Goal: Check status: Check status

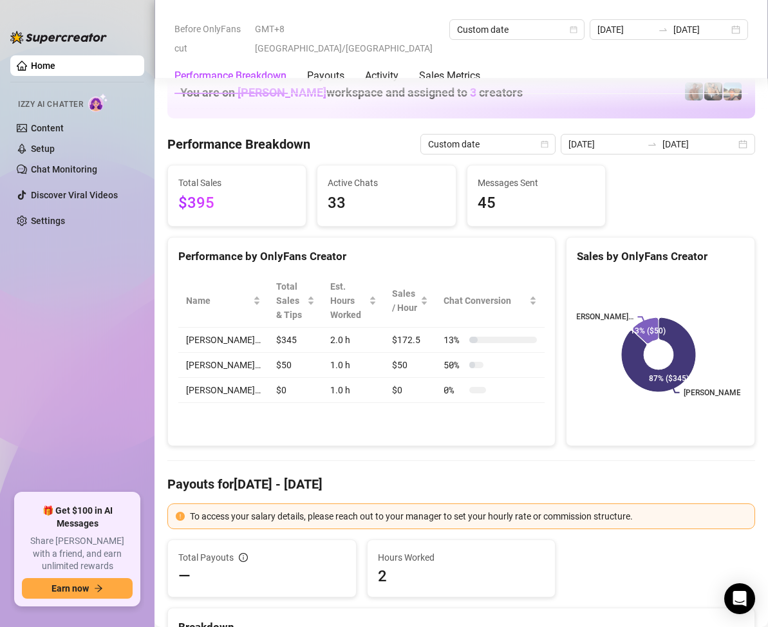
scroll to position [772, 0]
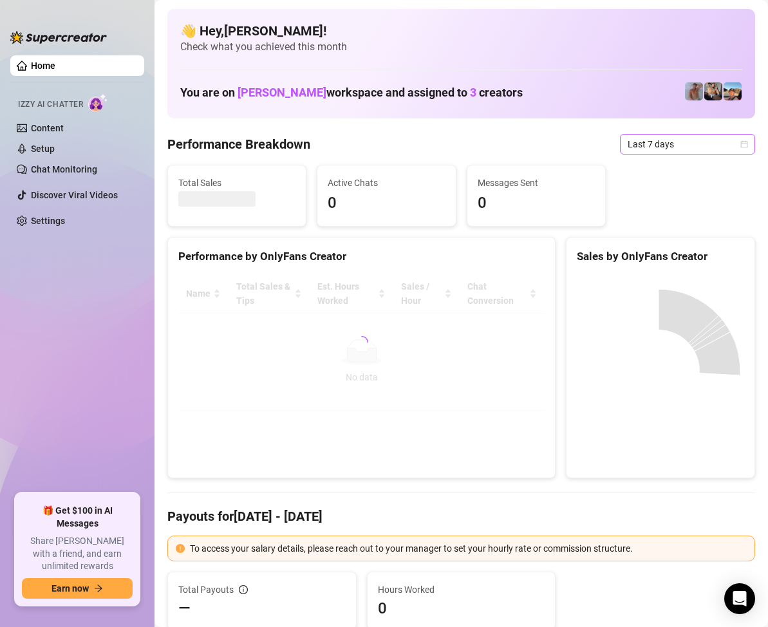
click at [740, 144] on icon "calendar" at bounding box center [744, 144] width 8 height 8
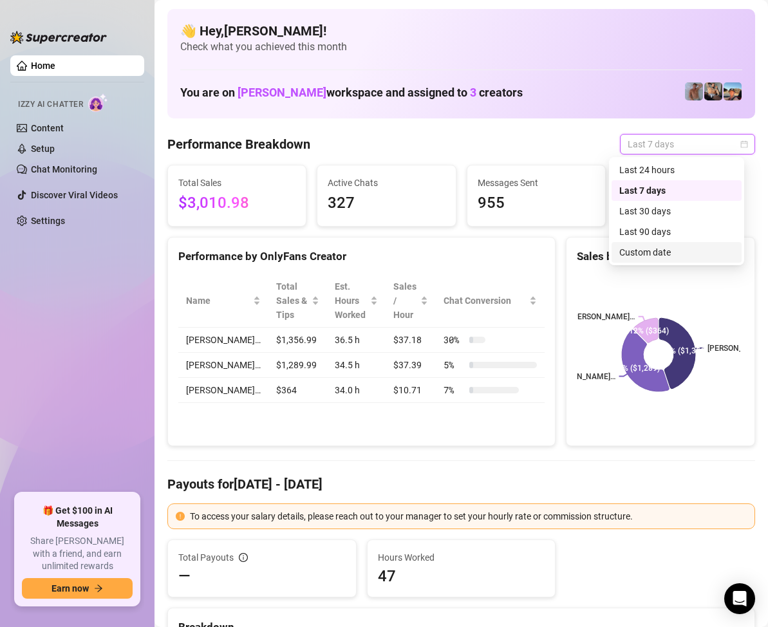
click at [641, 248] on div "Custom date" at bounding box center [676, 252] width 115 height 14
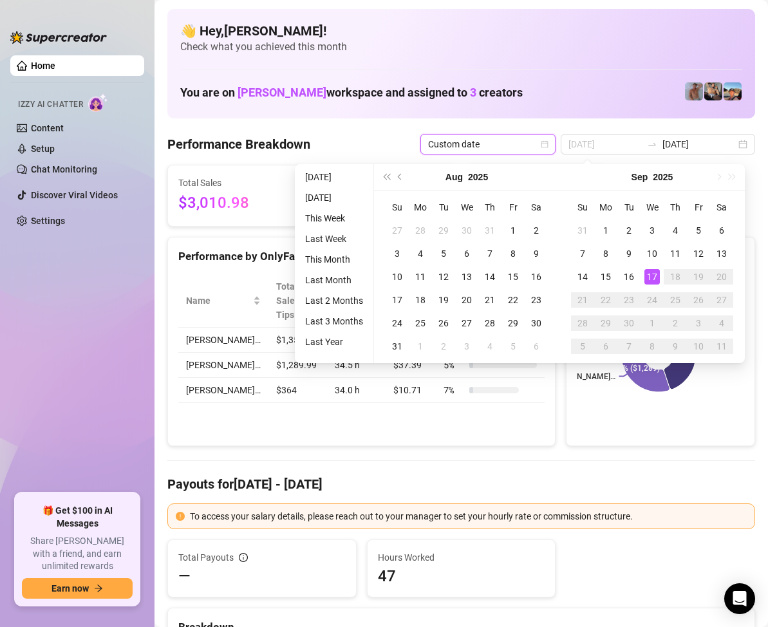
type input "[DATE]"
click at [653, 270] on div "17" at bounding box center [651, 276] width 15 height 15
click at [653, 269] on div "17" at bounding box center [651, 276] width 15 height 15
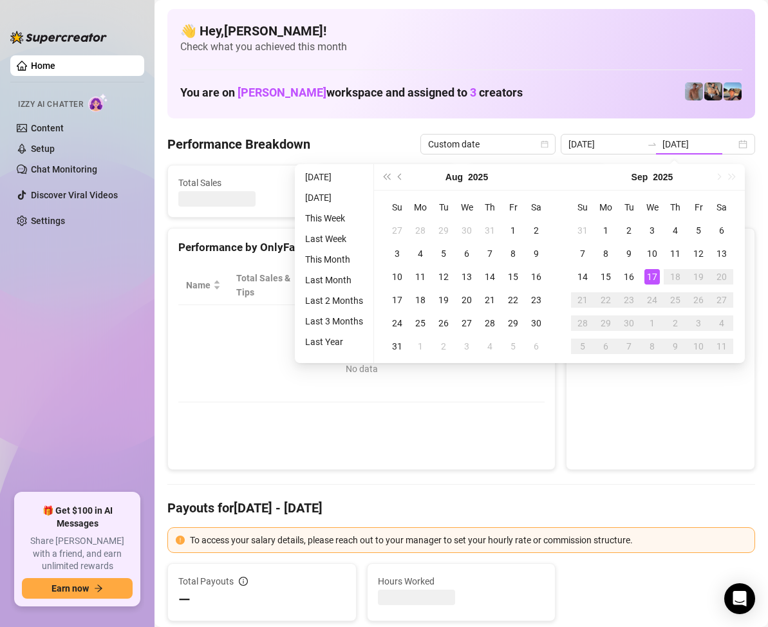
type input "[DATE]"
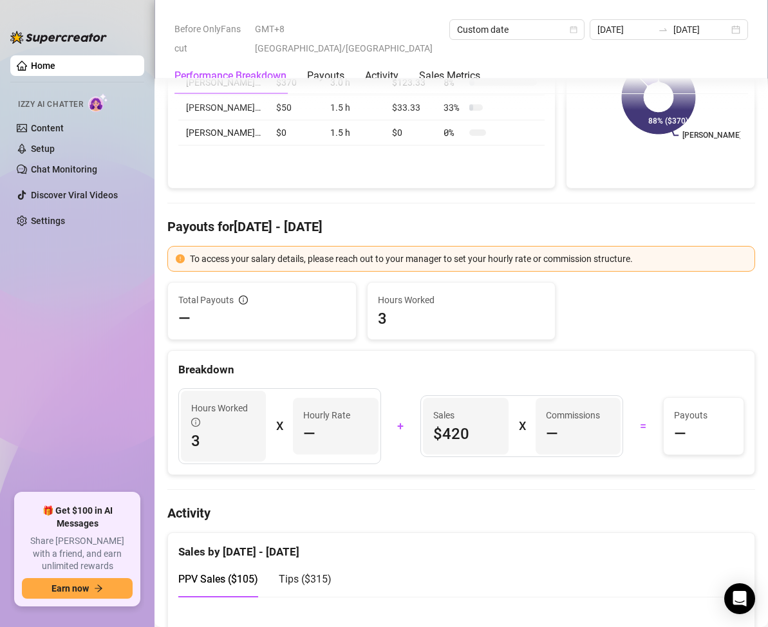
scroll to position [129, 0]
